Goal: Navigation & Orientation: Find specific page/section

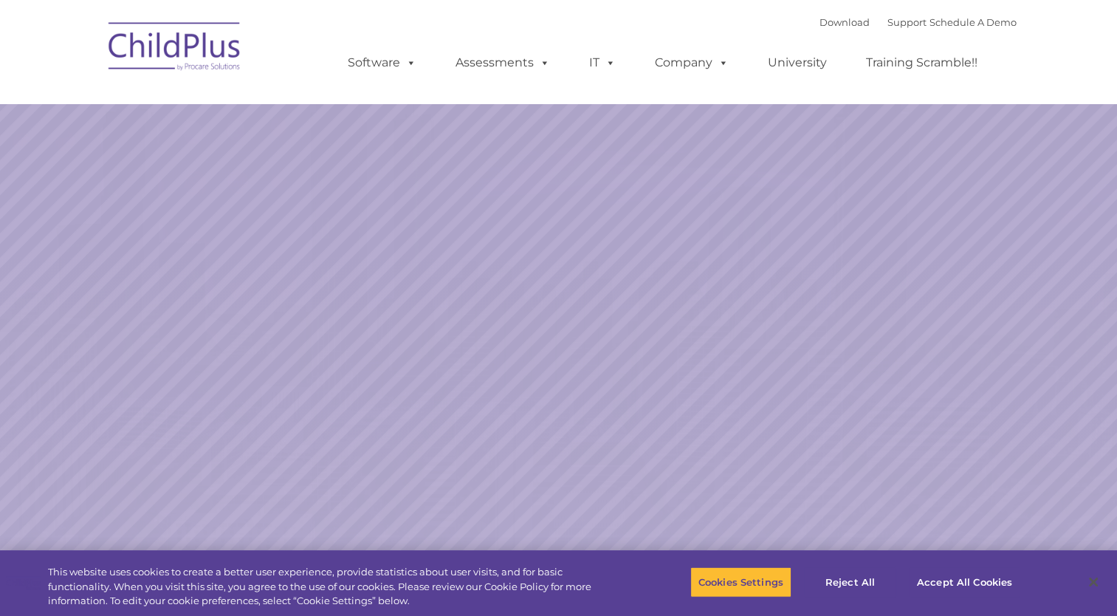
select select "MEDIUM"
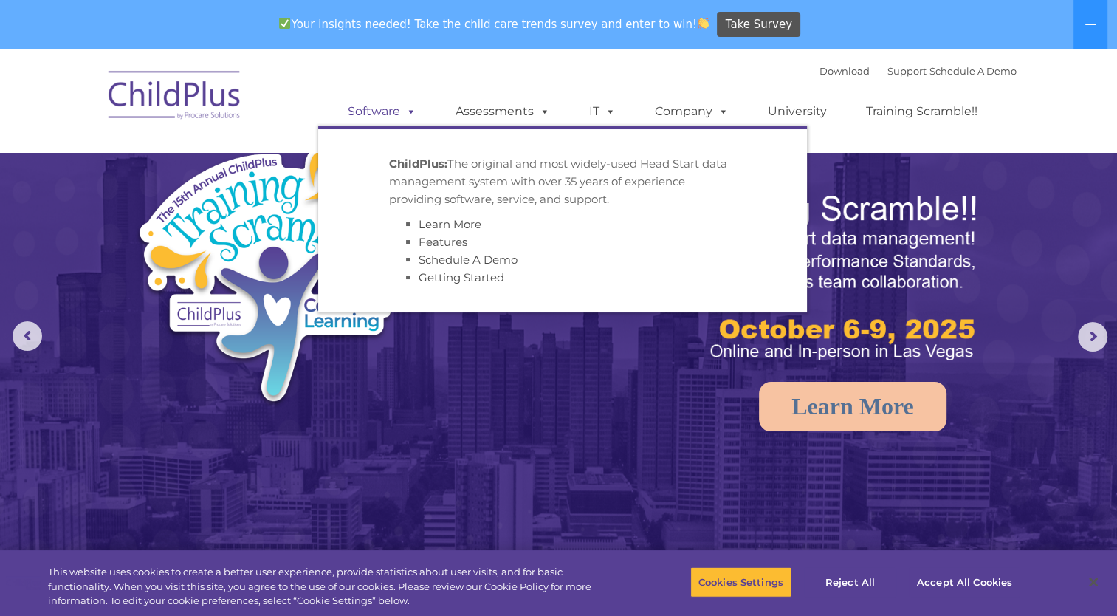
click at [402, 114] on span at bounding box center [408, 111] width 16 height 14
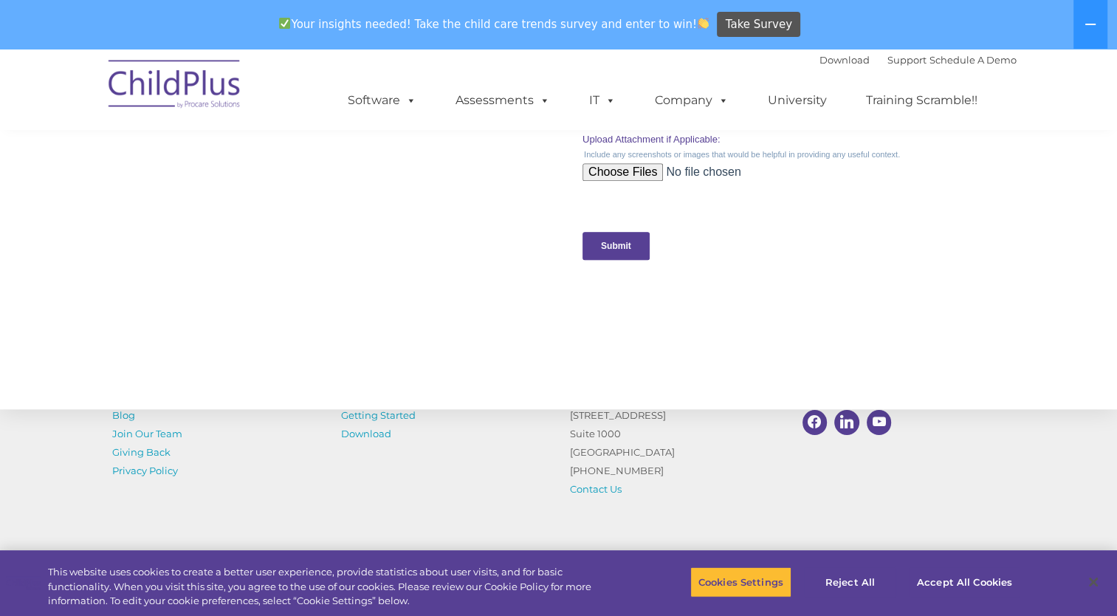
scroll to position [1593, 0]
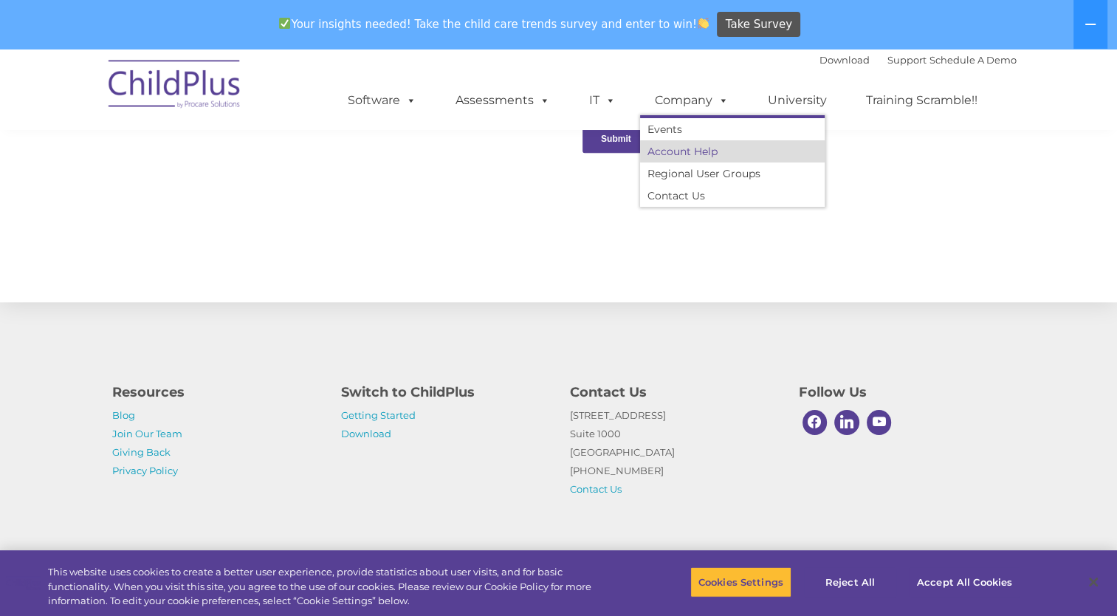
click at [700, 152] on link "Account Help" at bounding box center [732, 151] width 185 height 22
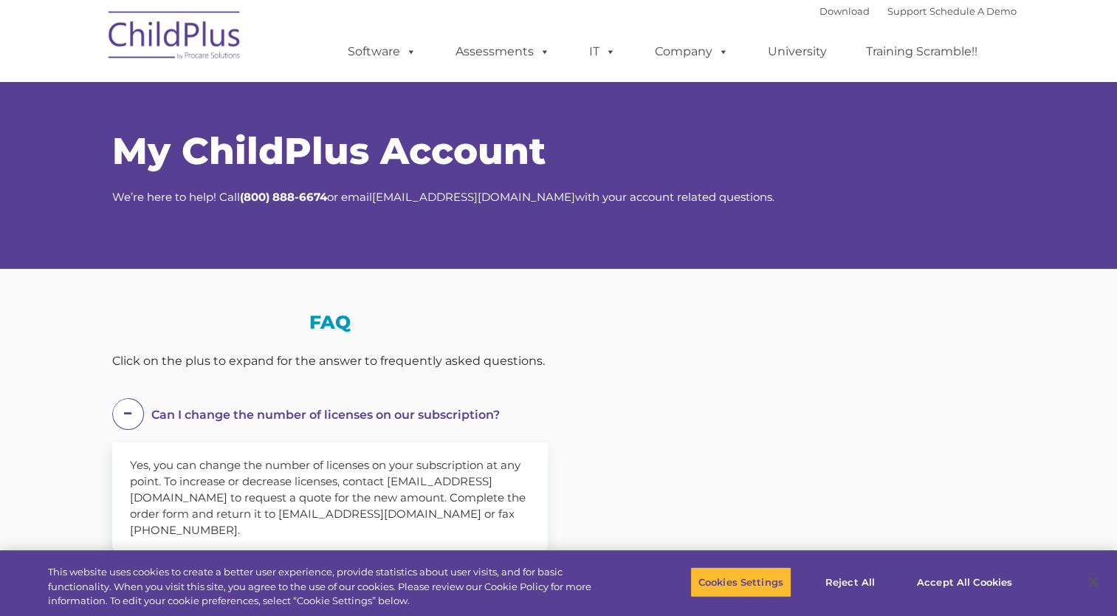
select select "MEDIUM"
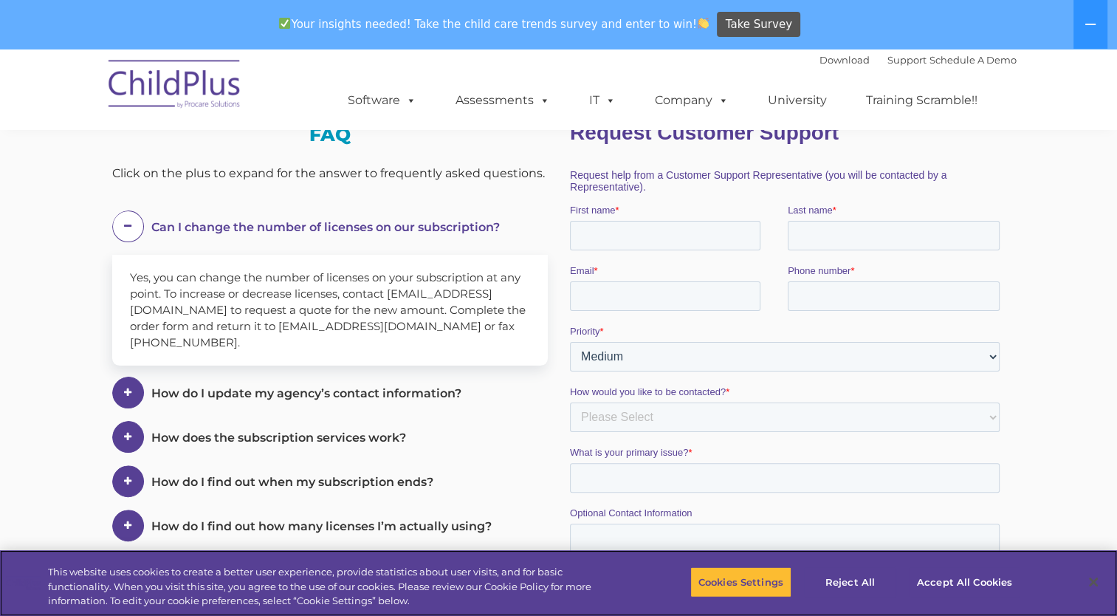
scroll to position [229, 0]
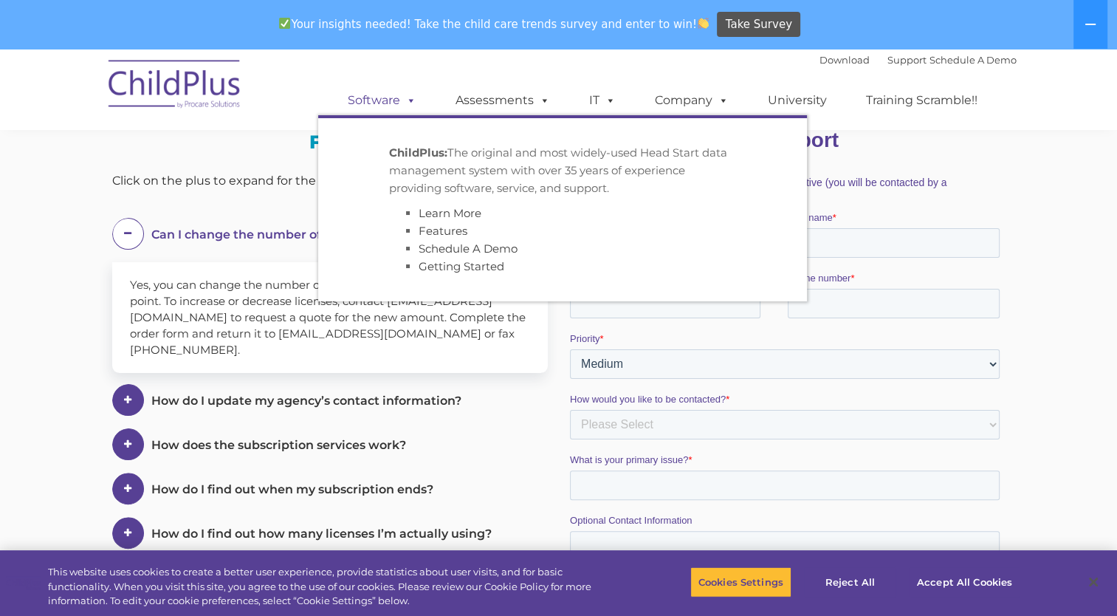
click at [399, 108] on link "Software" at bounding box center [382, 101] width 98 height 30
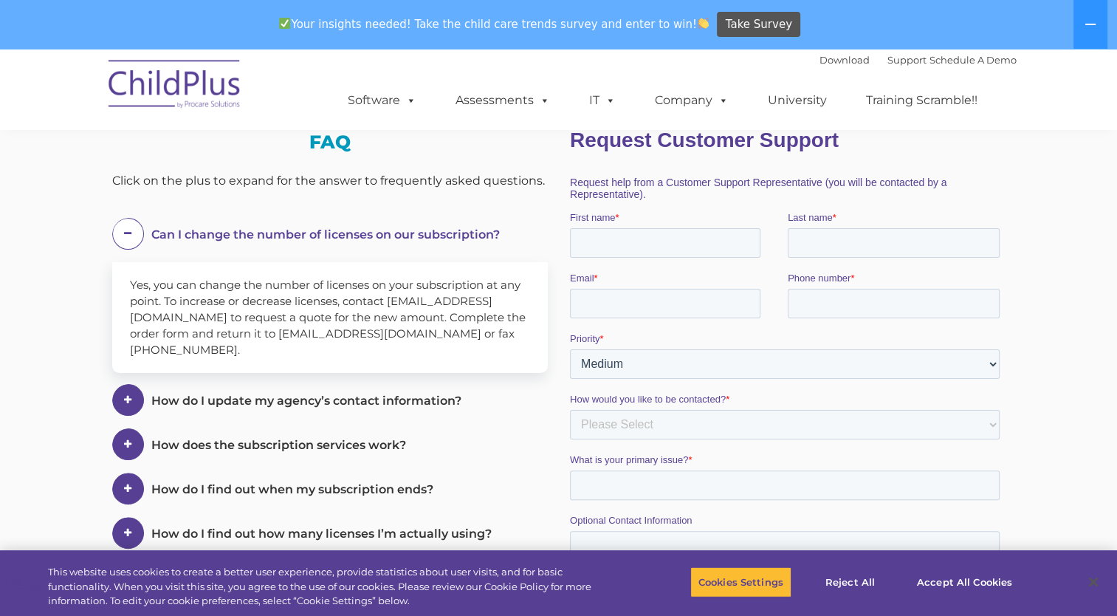
click at [210, 87] on img at bounding box center [175, 86] width 148 height 74
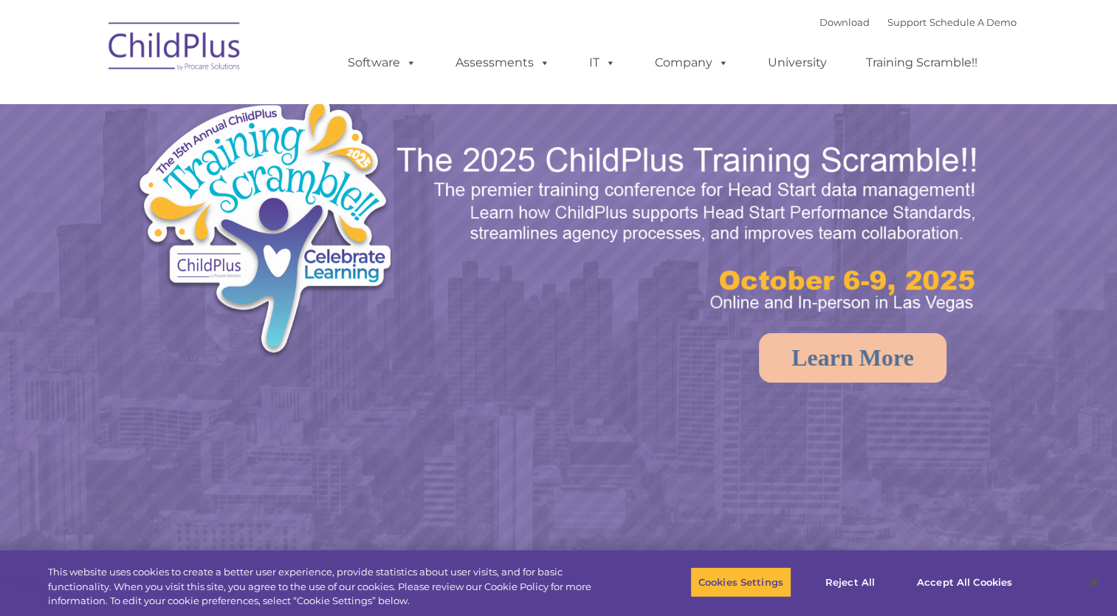
select select "MEDIUM"
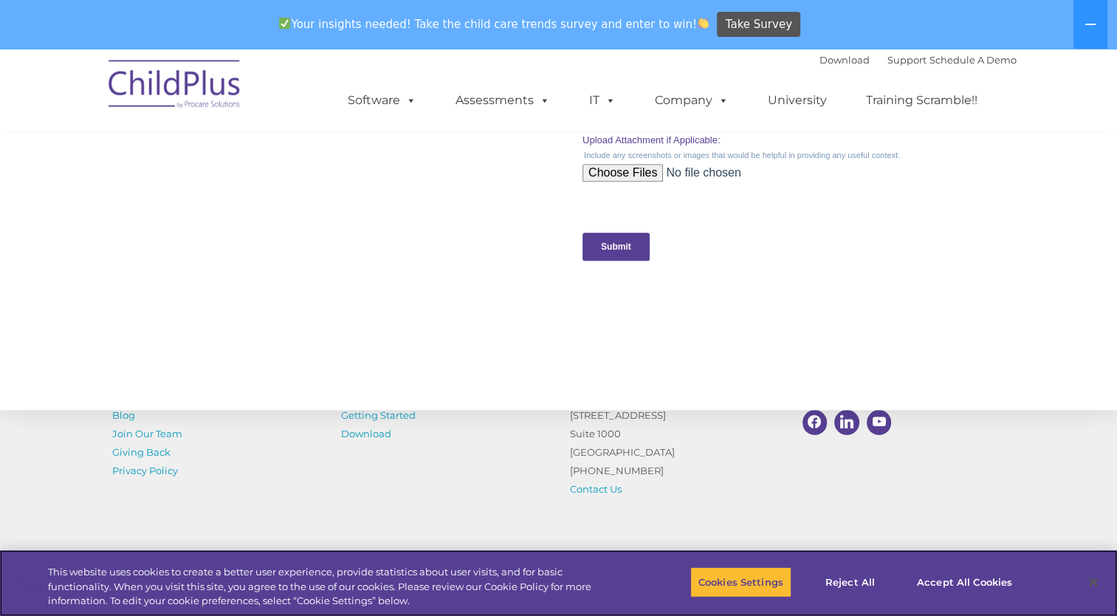
scroll to position [1593, 0]
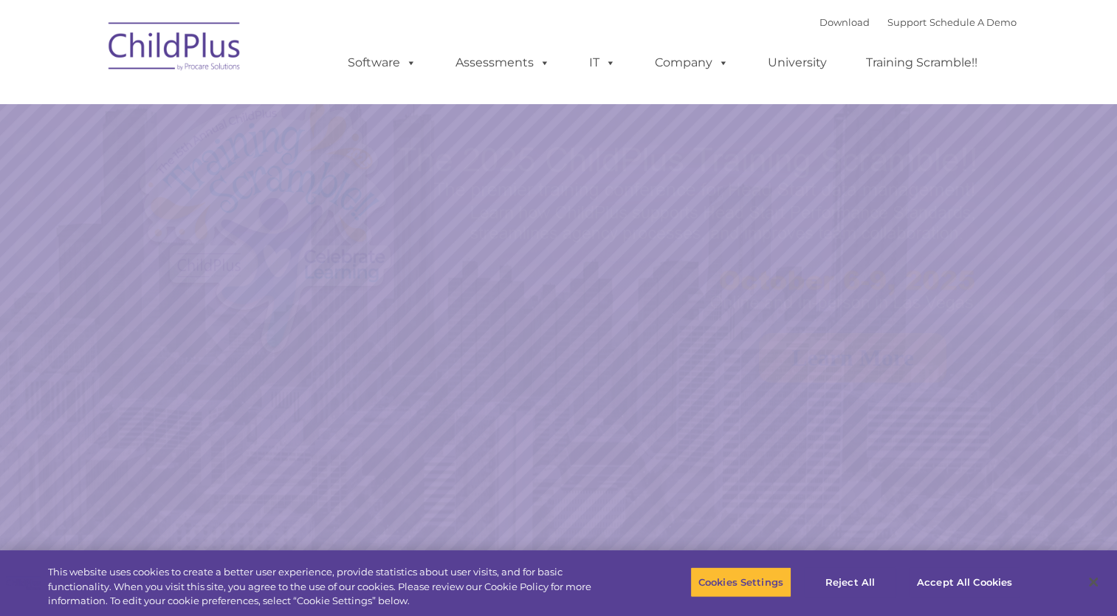
select select "MEDIUM"
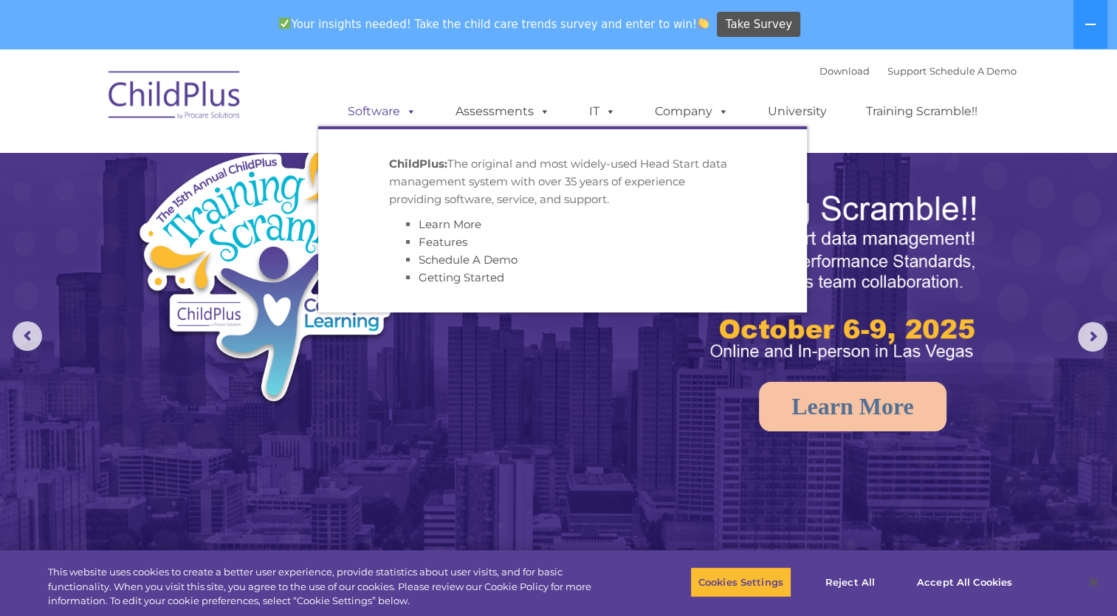
click at [412, 116] on span at bounding box center [408, 111] width 16 height 14
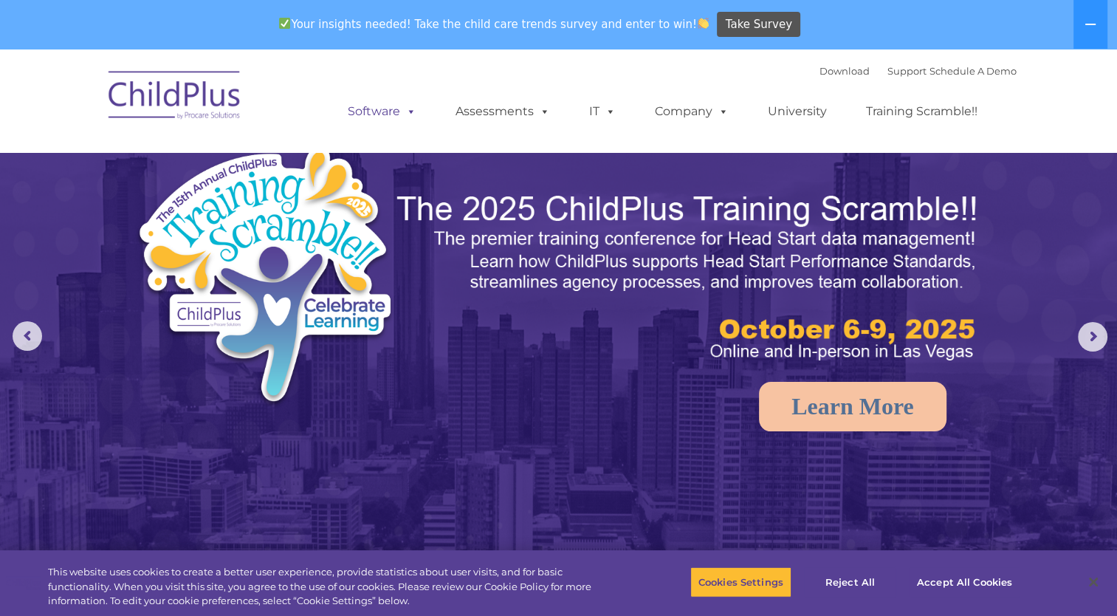
click at [412, 116] on span at bounding box center [408, 111] width 16 height 14
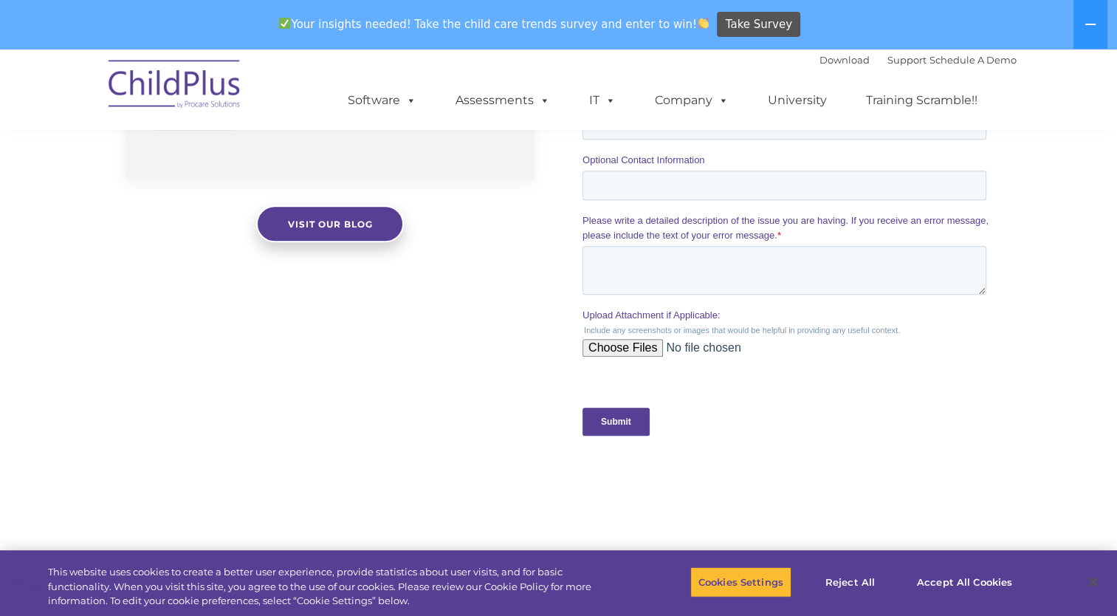
scroll to position [1593, 0]
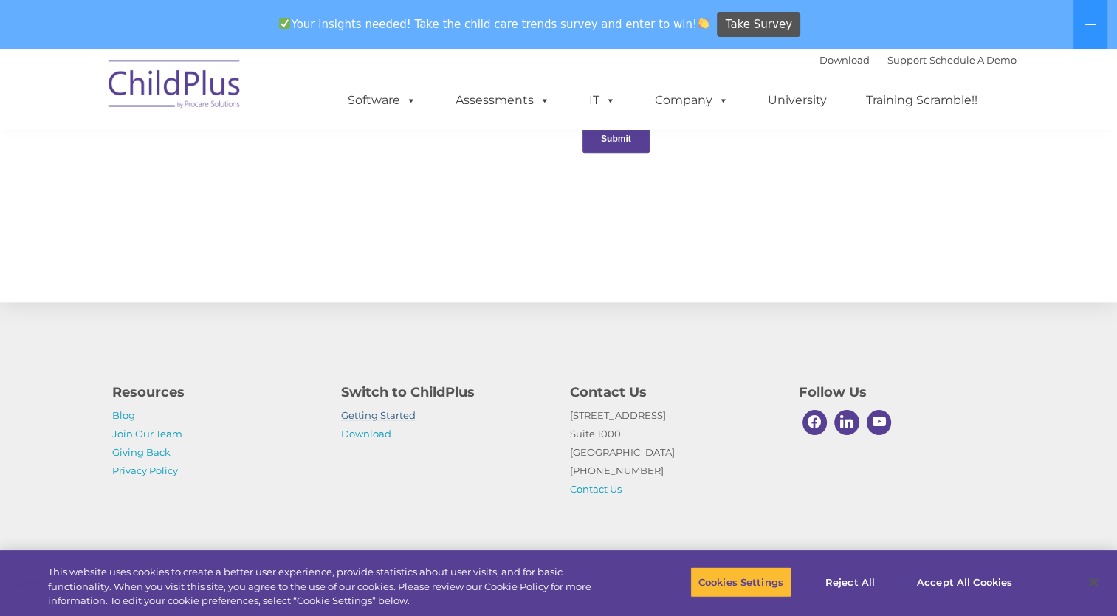
click at [385, 419] on link "Getting Started" at bounding box center [378, 415] width 75 height 12
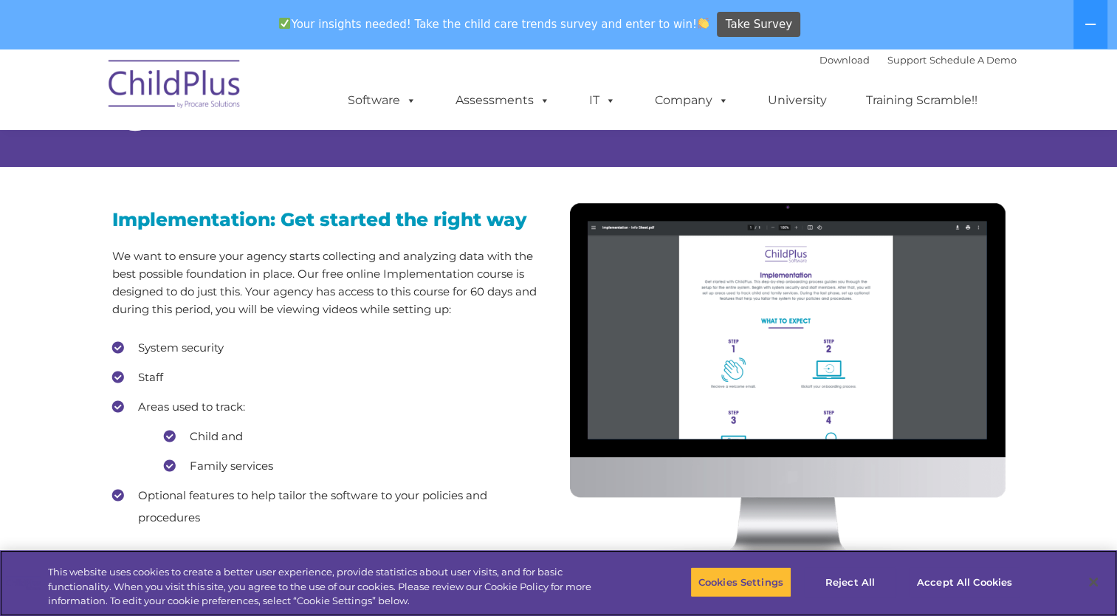
scroll to position [1214, 0]
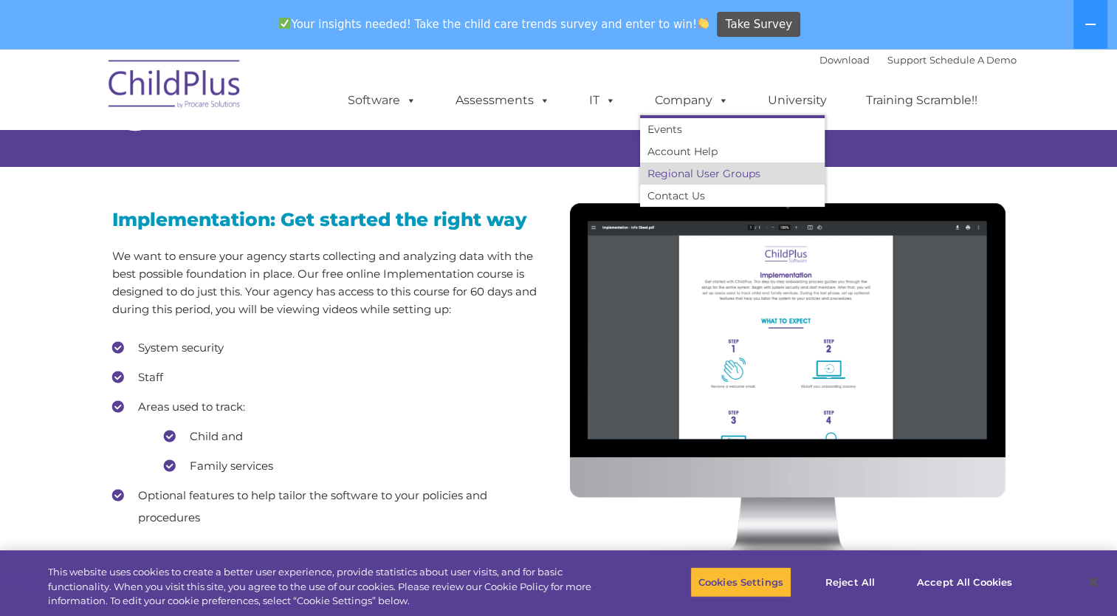
click at [737, 175] on link "Regional User Groups" at bounding box center [732, 173] width 185 height 22
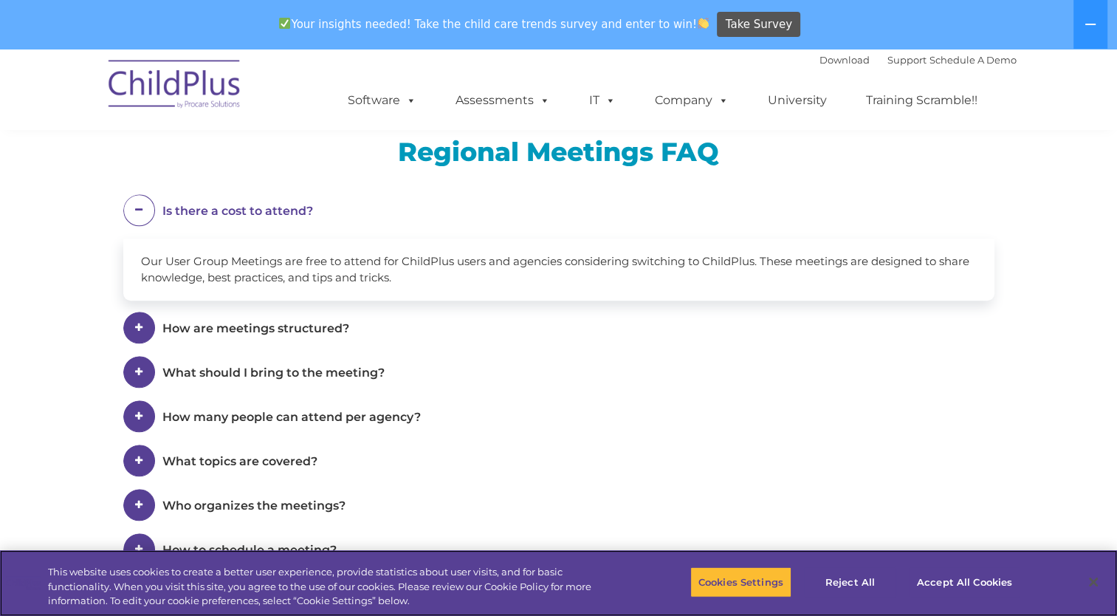
scroll to position [1125, 0]
